Goal: Task Accomplishment & Management: Manage account settings

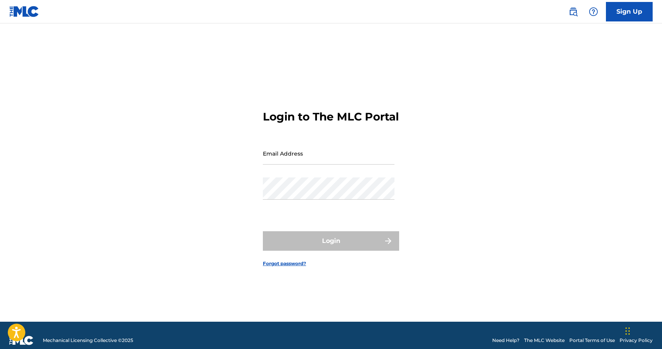
click at [296, 162] on input "Email Address" at bounding box center [329, 153] width 132 height 22
type input "publishing@morpherecords.com"
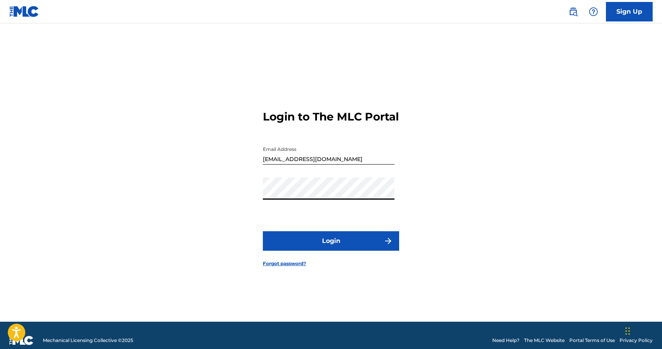
click at [320, 250] on button "Login" at bounding box center [331, 240] width 136 height 19
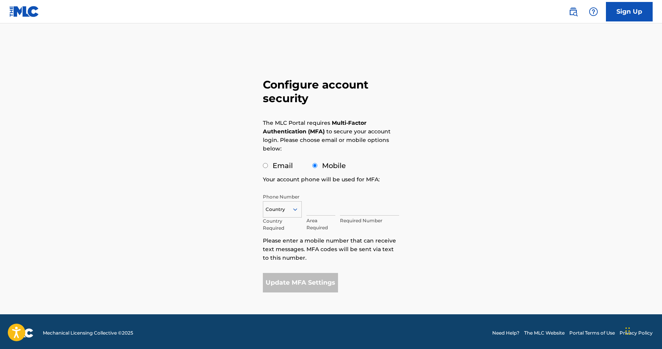
click at [298, 204] on div "Country" at bounding box center [282, 209] width 39 height 16
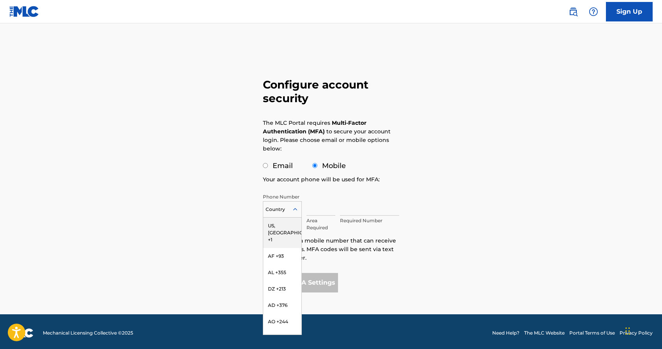
click at [216, 204] on div "Sign Up Configure account security The MLC Portal requires Multi-Factor Authent…" at bounding box center [331, 175] width 662 height 351
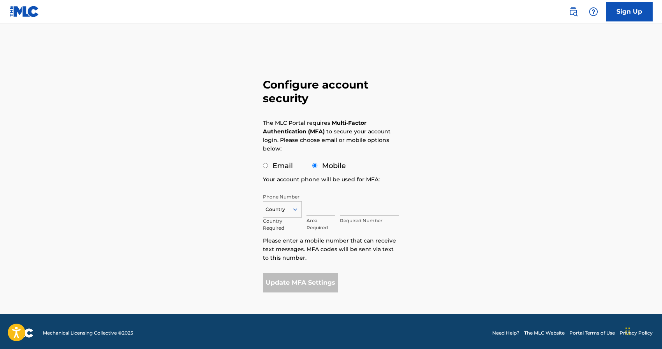
click at [268, 165] on input "Email" at bounding box center [265, 165] width 5 height 5
radio input "true"
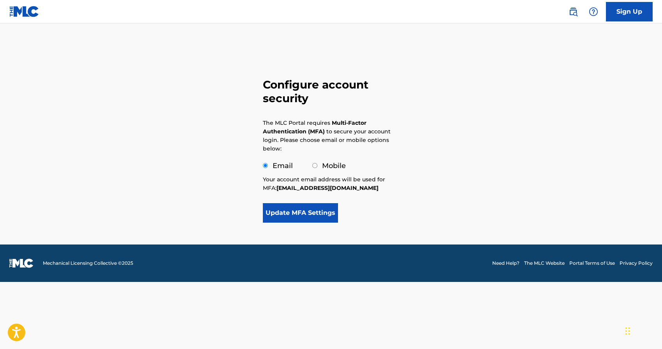
click at [296, 215] on button "Update MFA Settings" at bounding box center [300, 212] width 75 height 19
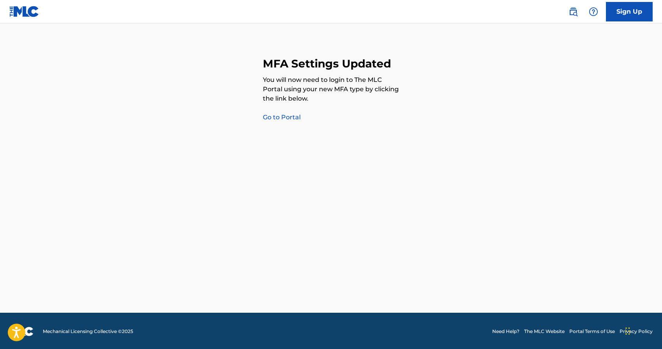
click at [285, 118] on link "Go to Portal" at bounding box center [282, 116] width 38 height 7
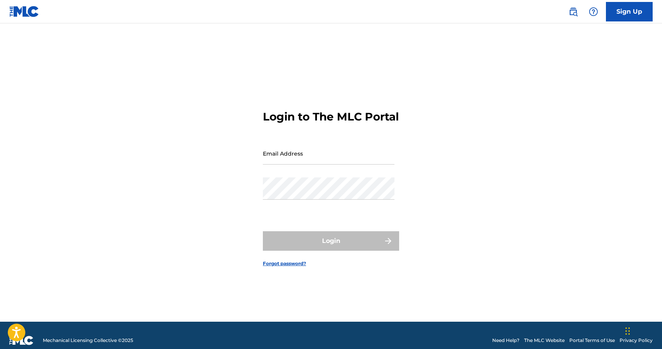
click at [283, 164] on input "Email Address" at bounding box center [329, 153] width 132 height 22
type input "publishing@morpherecords.com"
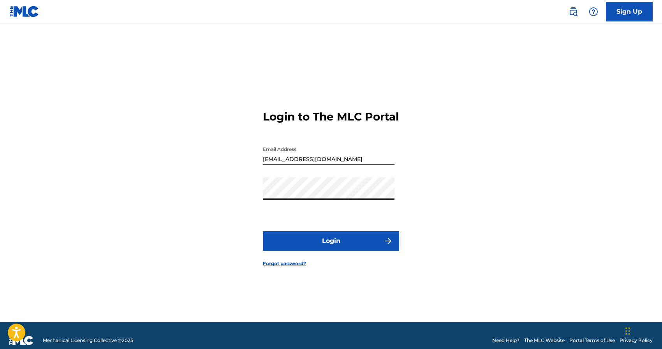
click at [293, 244] on button "Login" at bounding box center [331, 240] width 136 height 19
